Goal: Complete application form: Complete application form

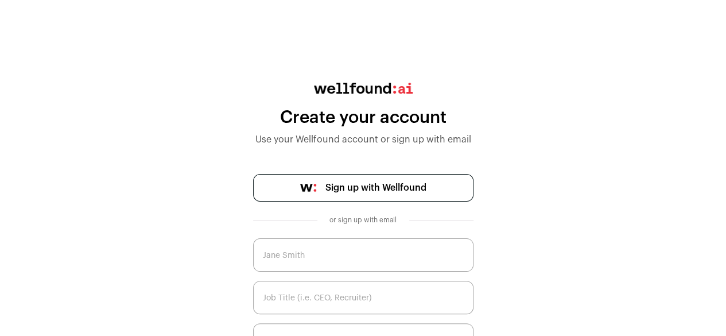
click at [362, 251] on input "text" at bounding box center [363, 254] width 220 height 33
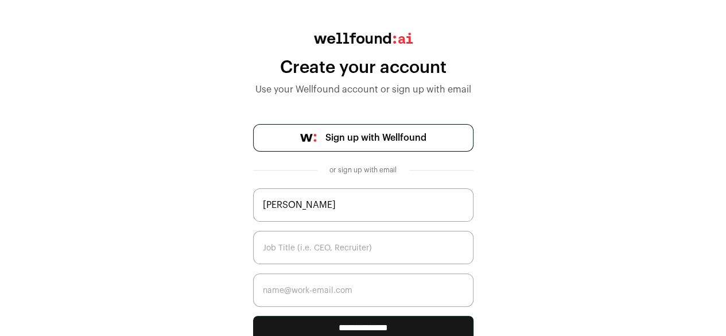
scroll to position [89, 0]
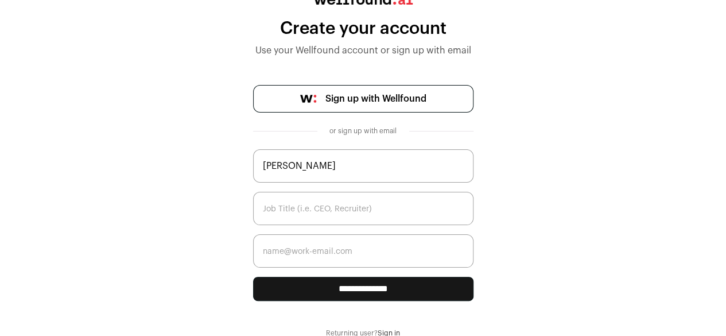
type input "[PERSON_NAME]"
click at [363, 207] on input "text" at bounding box center [363, 208] width 220 height 33
type input "D"
type input "Data"
click at [354, 252] on input "email" at bounding box center [363, 250] width 220 height 33
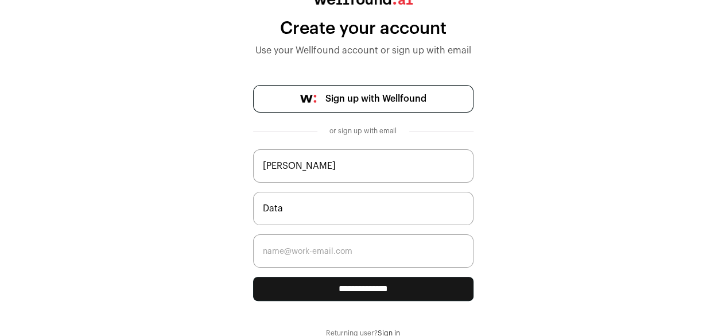
type input "[EMAIL_ADDRESS][DOMAIN_NAME]"
click at [368, 282] on input "**********" at bounding box center [363, 288] width 220 height 24
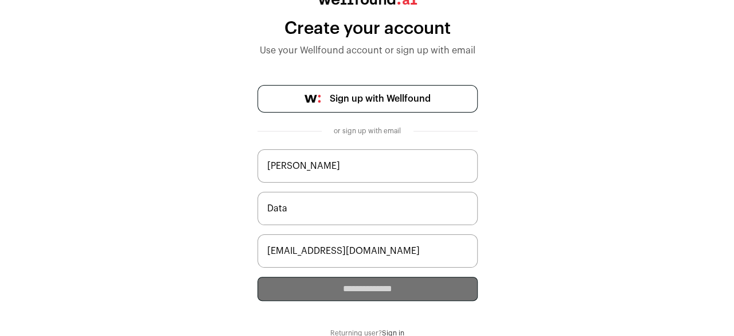
scroll to position [0, 0]
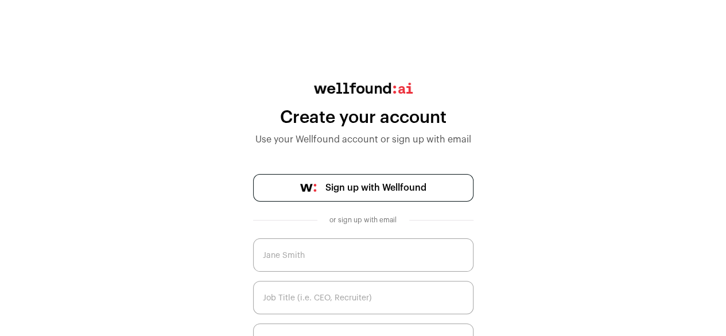
scroll to position [89, 0]
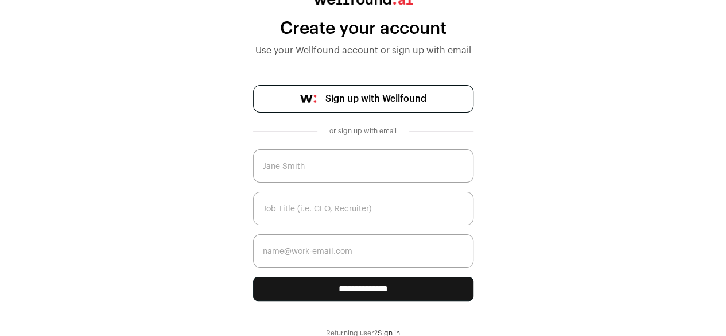
click at [395, 331] on link "Sign in" at bounding box center [388, 332] width 22 height 7
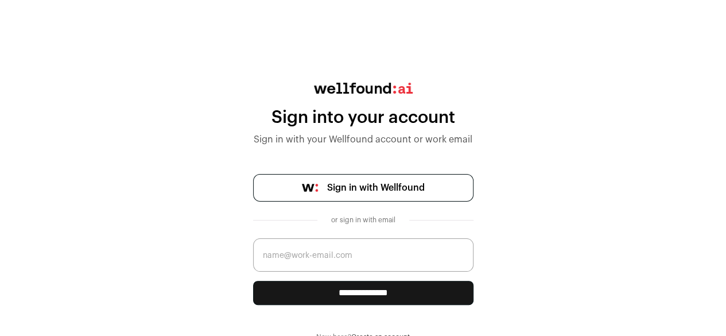
click at [359, 259] on input "email" at bounding box center [363, 254] width 220 height 33
type input "[EMAIL_ADDRESS][DOMAIN_NAME]"
click at [359, 291] on input "**********" at bounding box center [363, 292] width 220 height 24
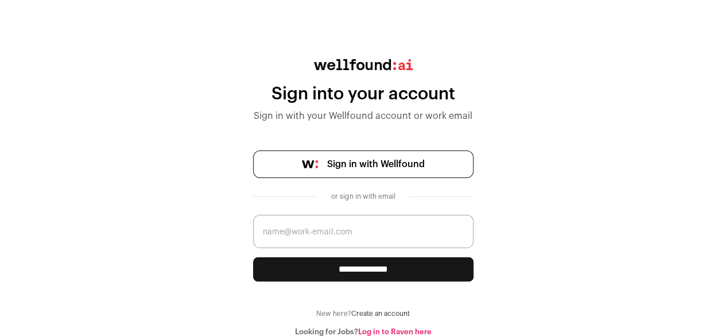
click at [402, 332] on link "Log in to Raven here" at bounding box center [394, 331] width 73 height 7
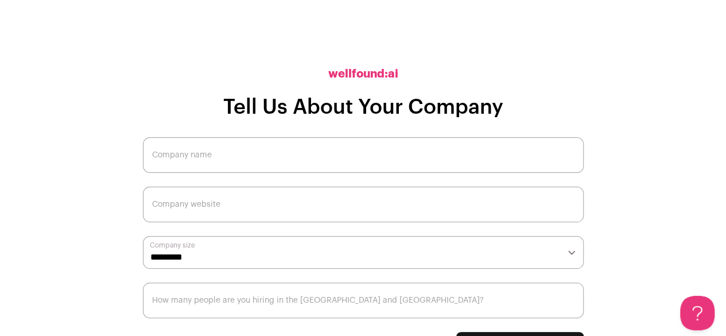
scroll to position [20, 0]
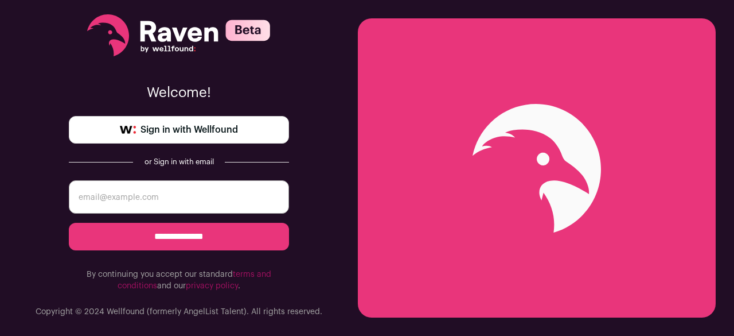
click at [227, 205] on input "email" at bounding box center [179, 196] width 220 height 33
type input "[EMAIL_ADDRESS][DOMAIN_NAME]"
click at [211, 233] on input "**********" at bounding box center [179, 237] width 220 height 28
